Goal: Information Seeking & Learning: Learn about a topic

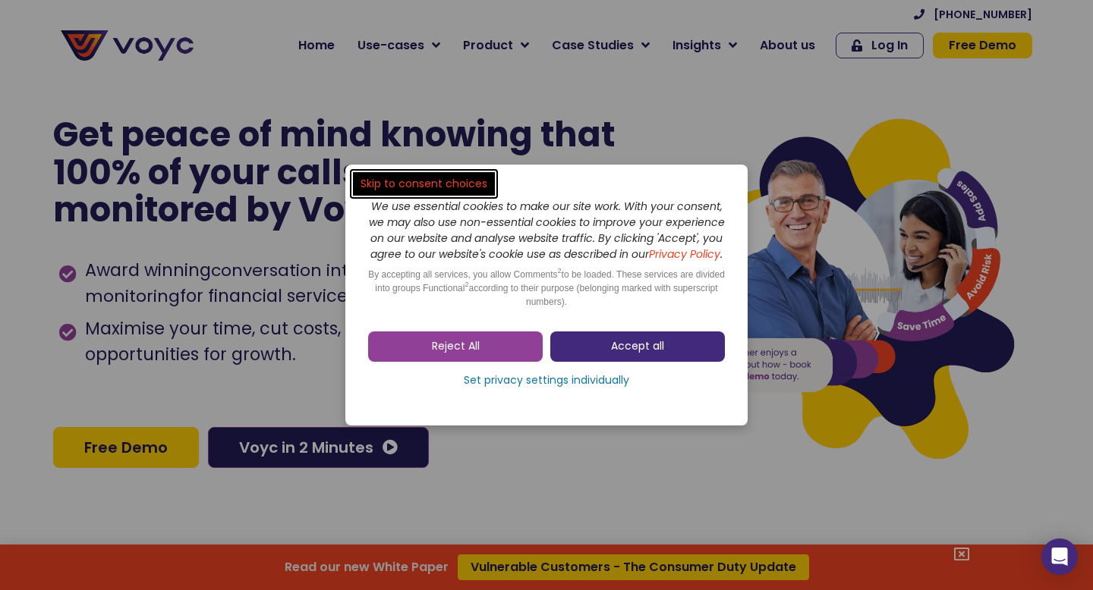
click at [573, 357] on link "Accept all" at bounding box center [637, 347] width 175 height 30
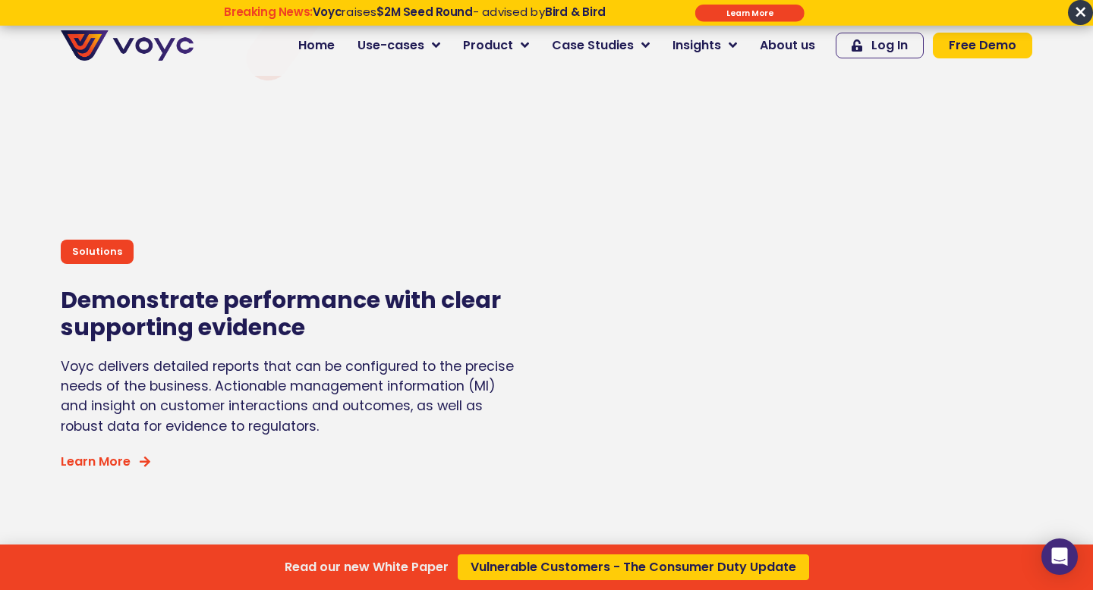
scroll to position [5153, 0]
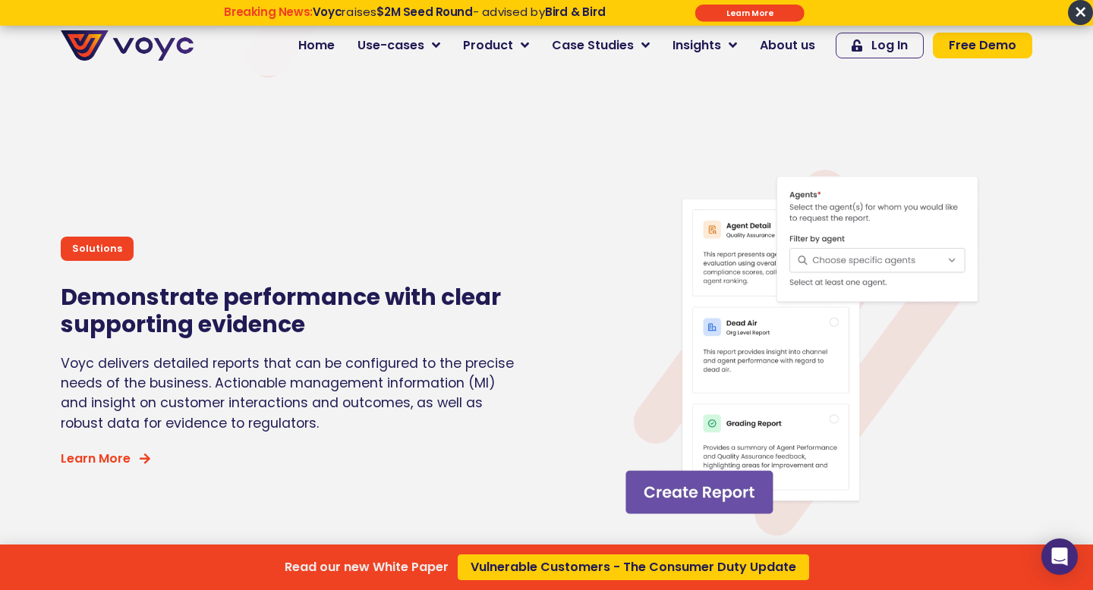
click at [734, 45] on div "Read our new White Paper Vulnerable Customers - The Consumer Duty Update" at bounding box center [546, 295] width 1093 height 590
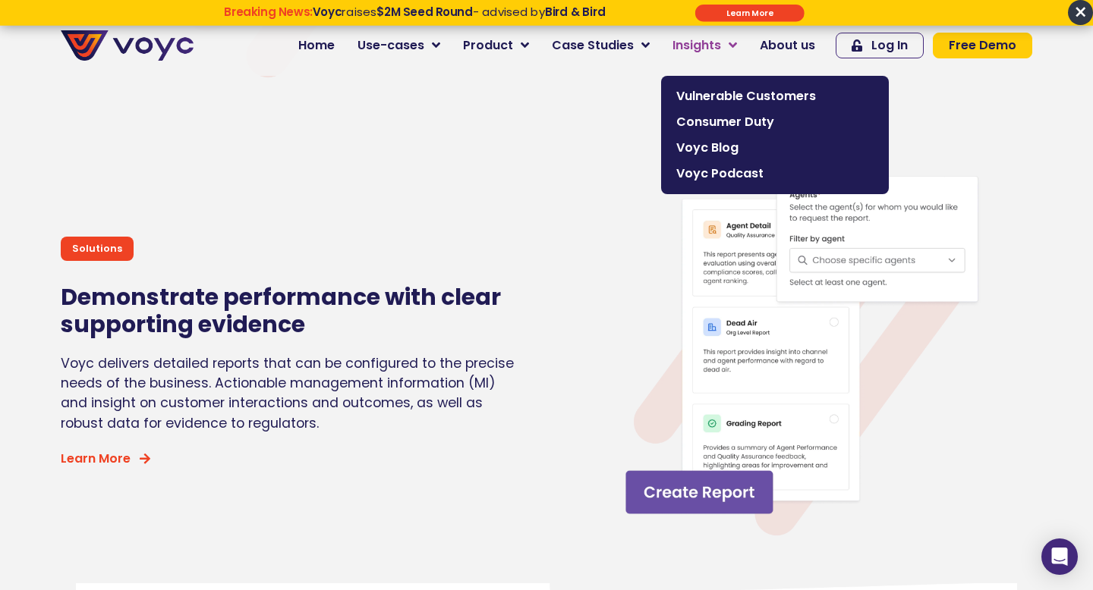
click at [737, 40] on icon at bounding box center [732, 46] width 8 height 14
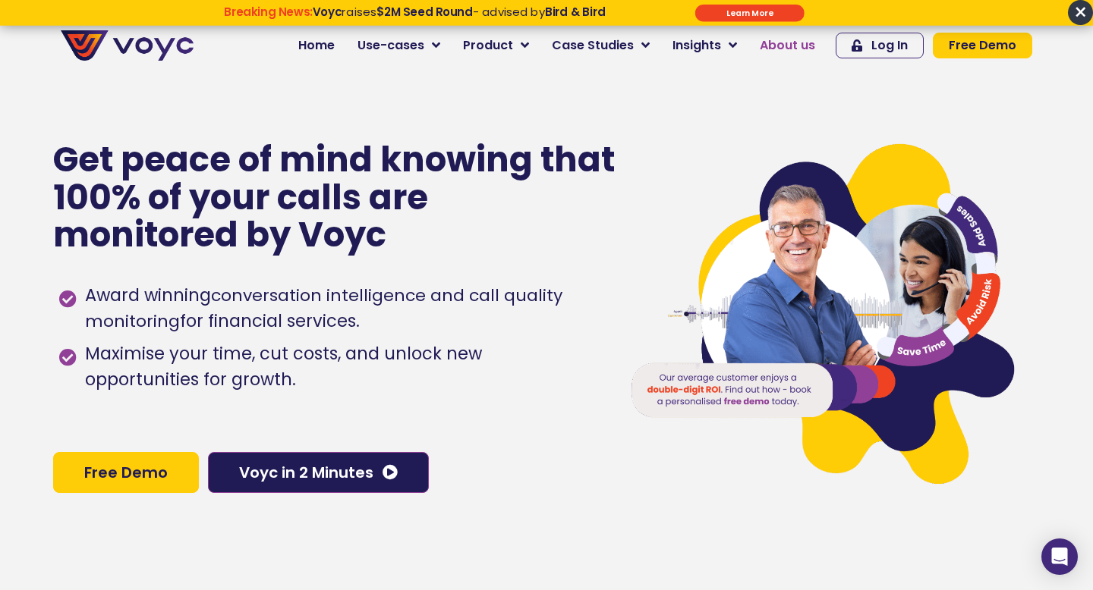
click at [782, 44] on span "About us" at bounding box center [787, 45] width 55 height 18
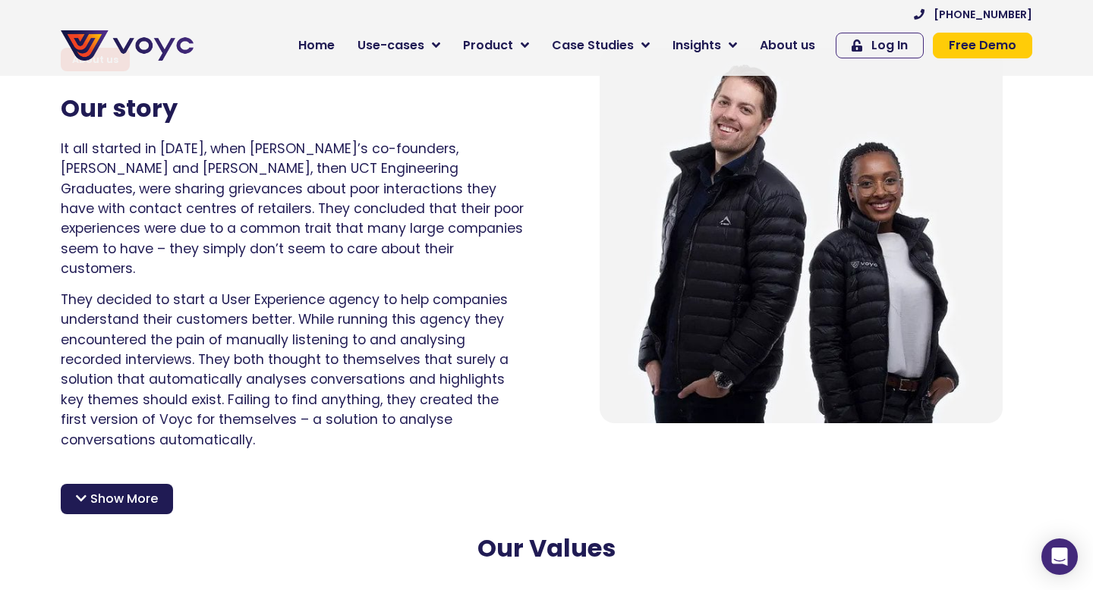
scroll to position [1026, 0]
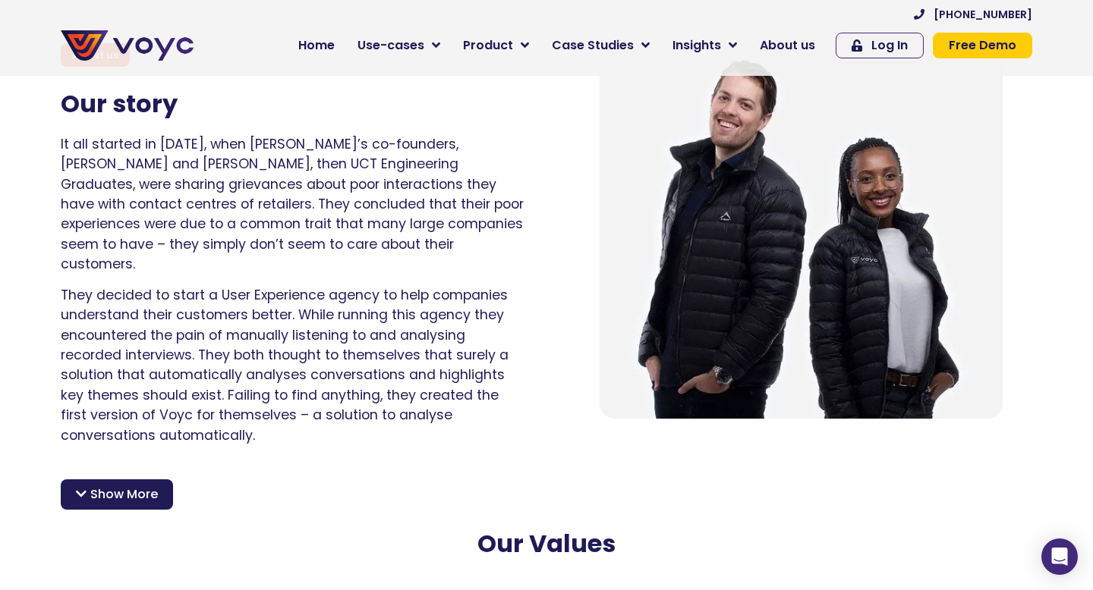
click at [113, 486] on span "Show More" at bounding box center [124, 495] width 68 height 18
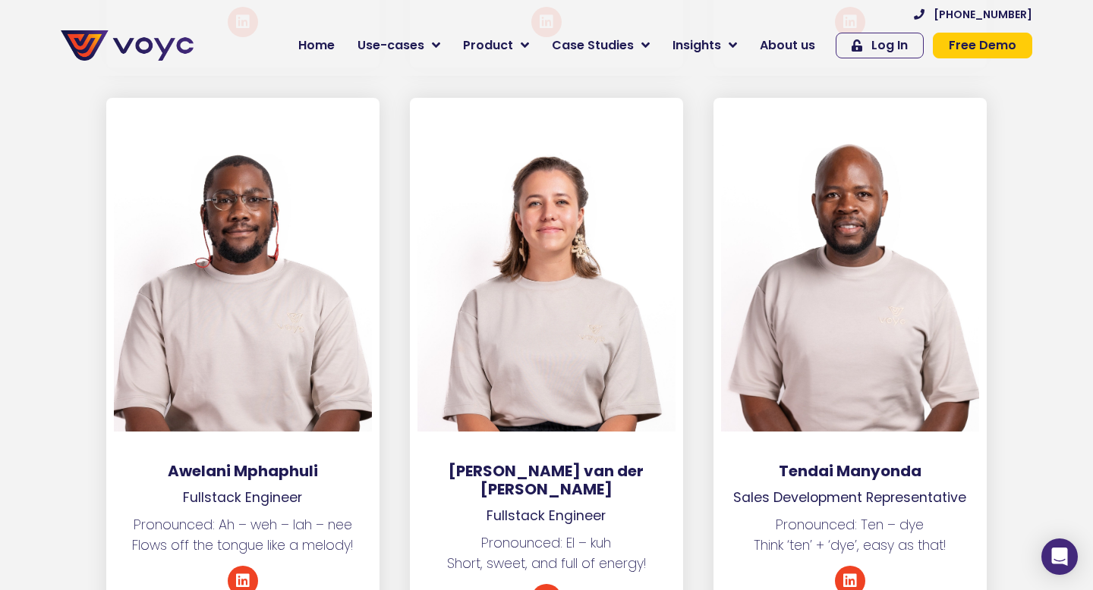
scroll to position [5225, 0]
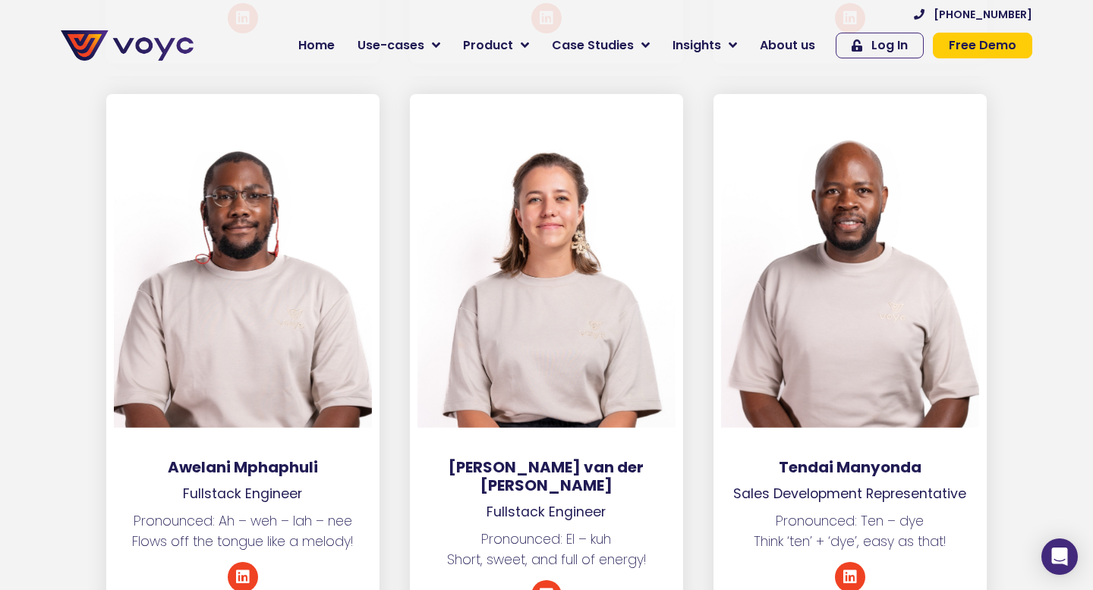
click at [1056, 326] on section "Awelani Mphaphuli Fullstack Engineer Pronounced: Ah – weh – lah – nee Flows off…" at bounding box center [546, 383] width 1093 height 578
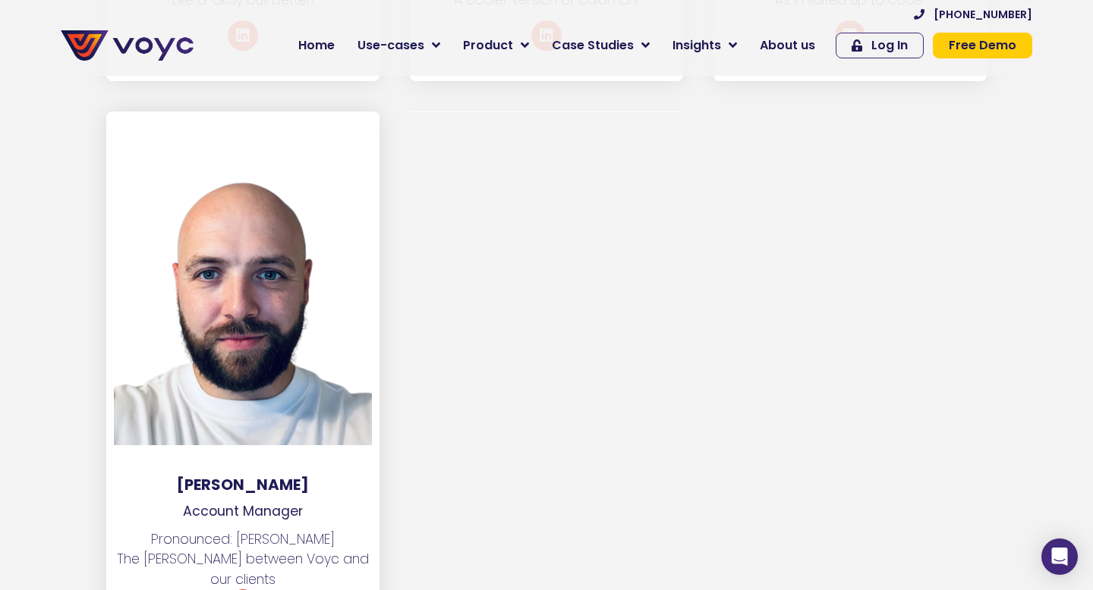
scroll to position [8604, 0]
click at [452, 325] on div at bounding box center [547, 380] width 304 height 539
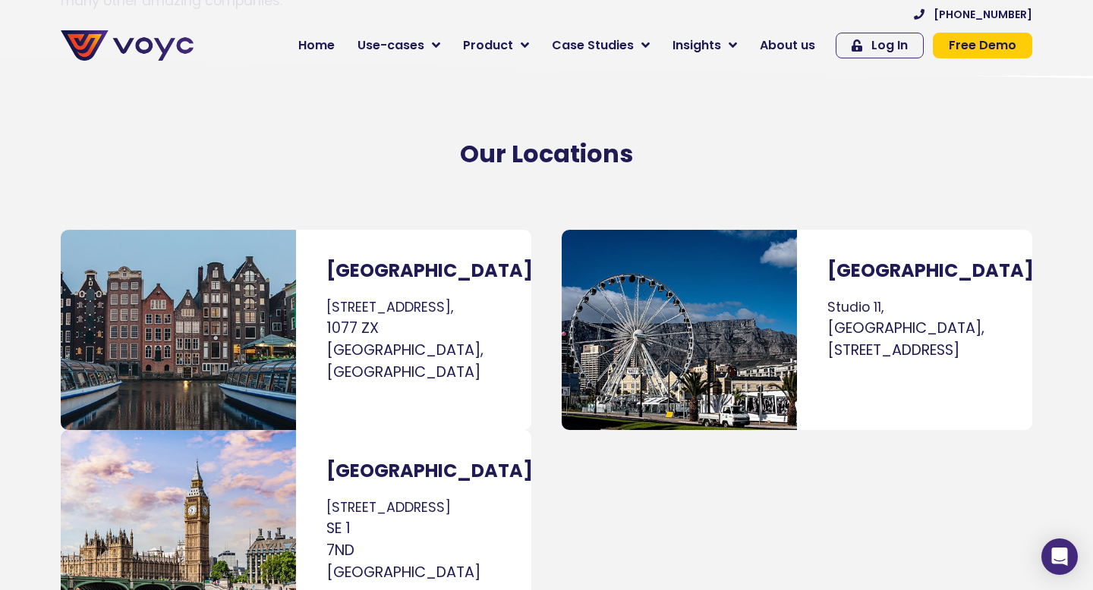
scroll to position [9504, 0]
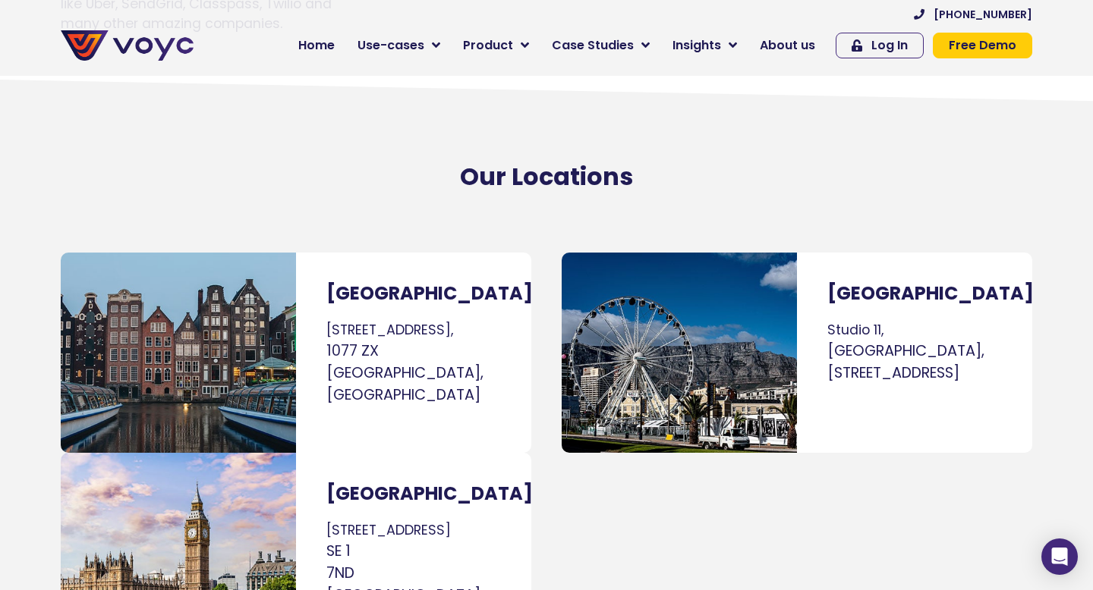
click at [884, 341] on span "[GEOGRAPHIC_DATA]," at bounding box center [905, 351] width 157 height 20
drag, startPoint x: 827, startPoint y: 250, endPoint x: 1012, endPoint y: 327, distance: 199.7
click at [1012, 327] on div "[GEOGRAPHIC_DATA] [GEOGRAPHIC_DATA], [GEOGRAPHIC_DATA], [STREET_ADDRESS]" at bounding box center [914, 353] width 235 height 200
copy p "[GEOGRAPHIC_DATA], [GEOGRAPHIC_DATA], [STREET_ADDRESS]"
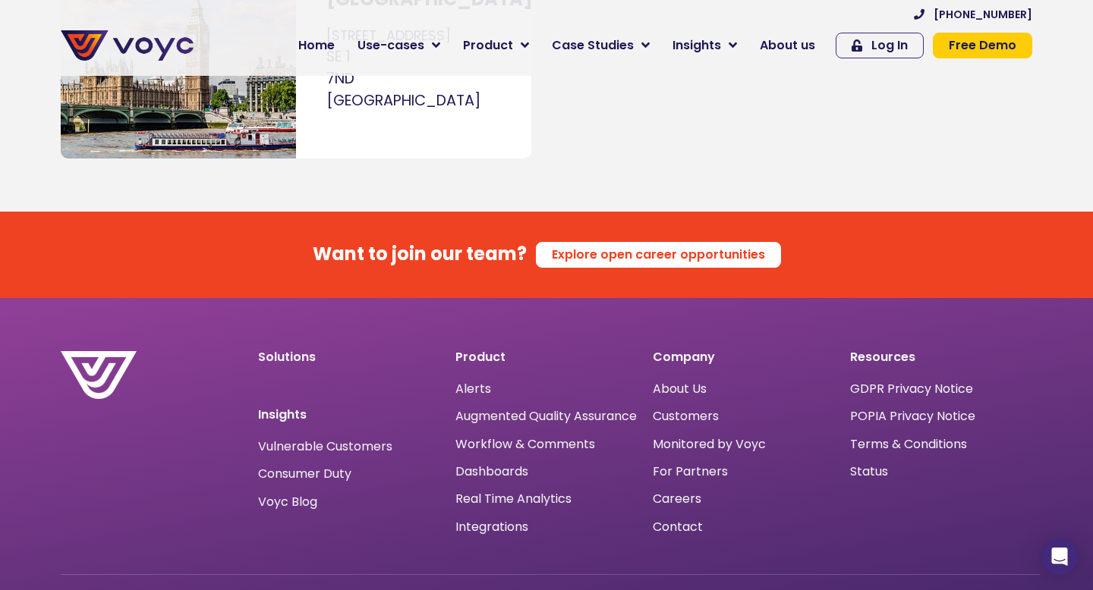
scroll to position [9999, 0]
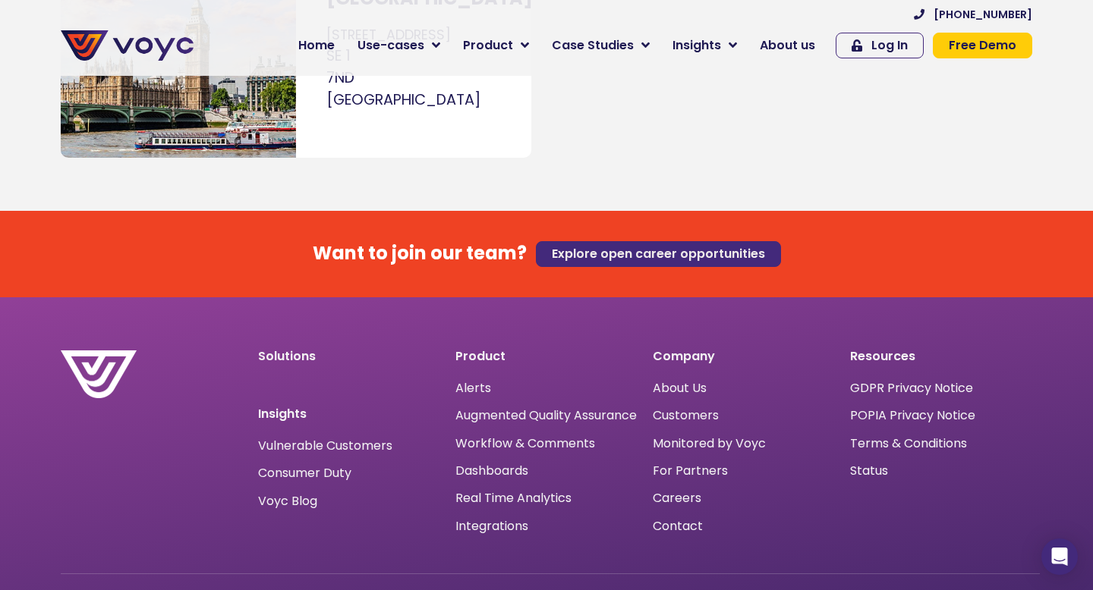
click at [596, 248] on span "Explore open career opportunities" at bounding box center [658, 254] width 213 height 12
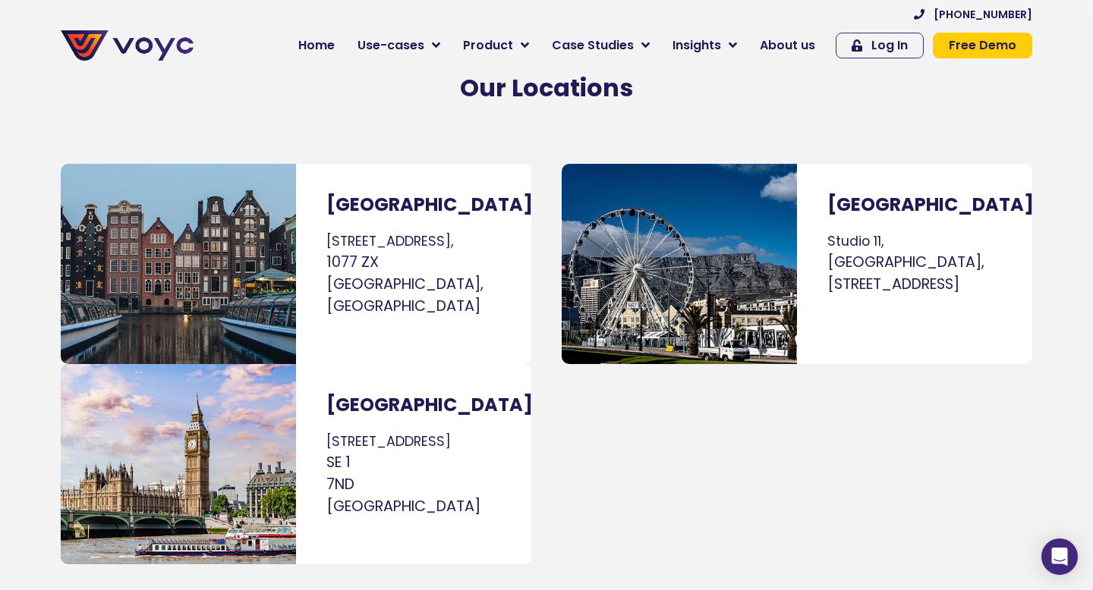
scroll to position [9584, 0]
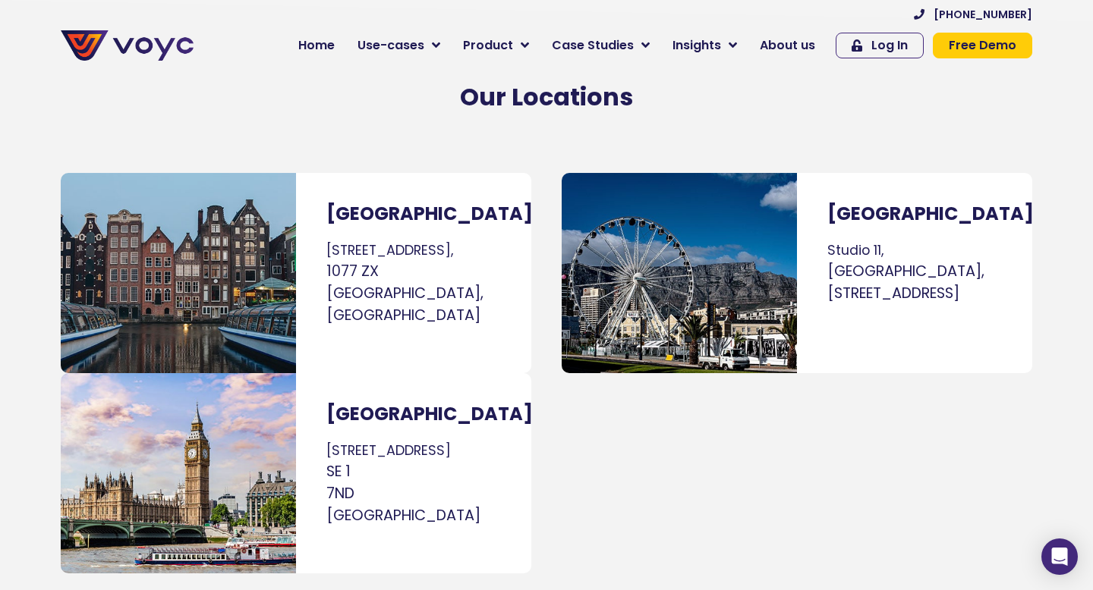
click at [745, 415] on div "[GEOGRAPHIC_DATA] [GEOGRAPHIC_DATA], [GEOGRAPHIC_DATA], [STREET_ADDRESS]" at bounding box center [792, 373] width 493 height 416
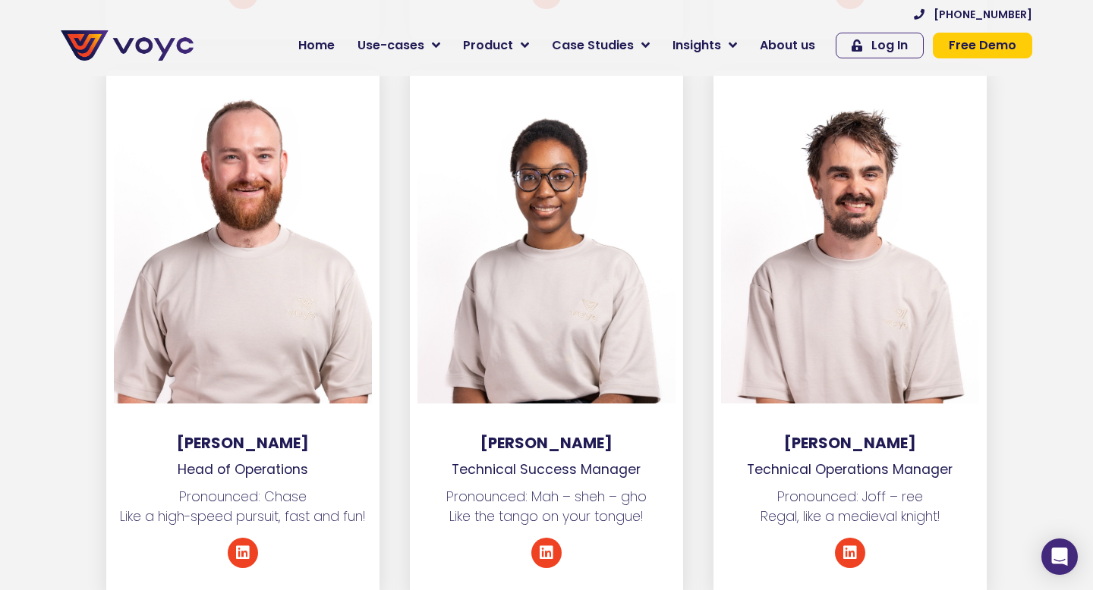
scroll to position [3553, 0]
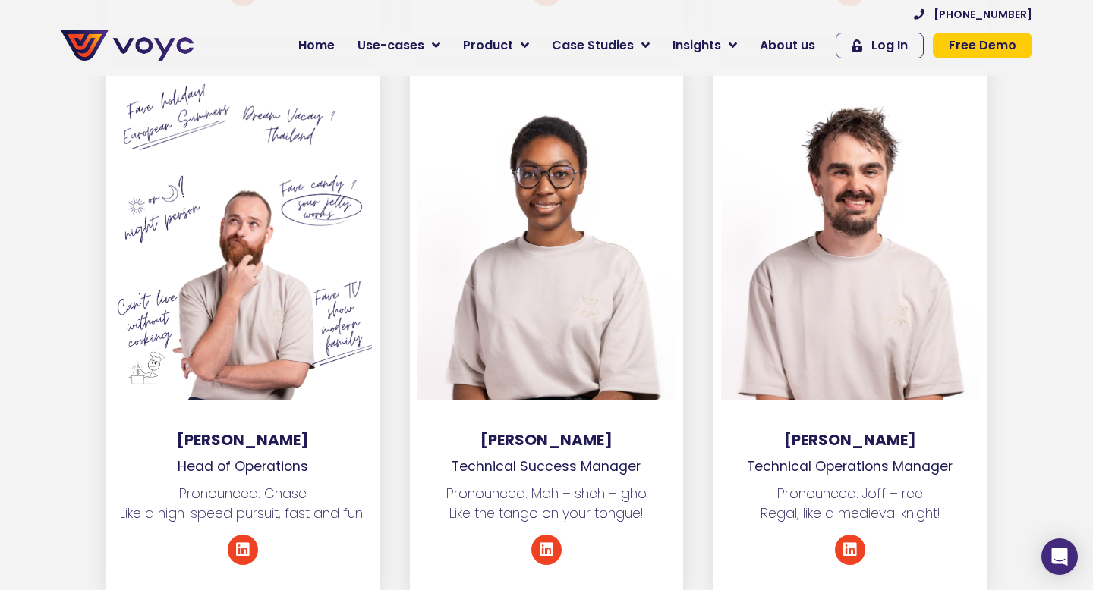
click at [242, 304] on div at bounding box center [243, 237] width 258 height 326
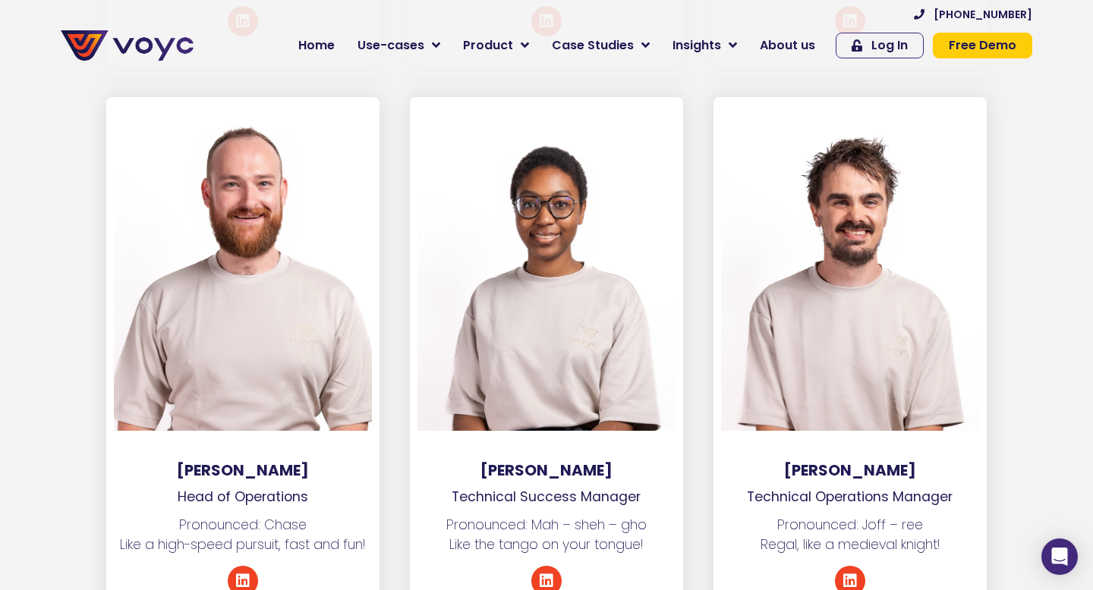
scroll to position [3221, 0]
